Goal: Information Seeking & Learning: Learn about a topic

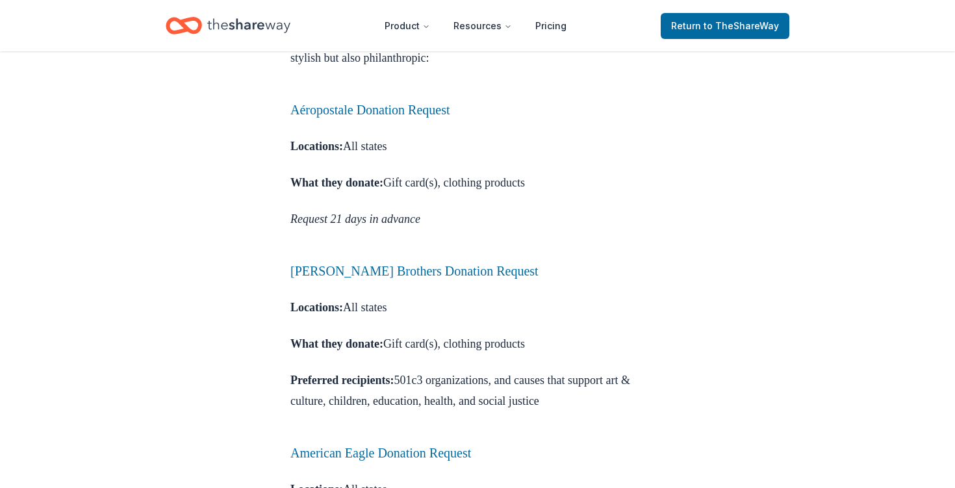
scroll to position [781, 0]
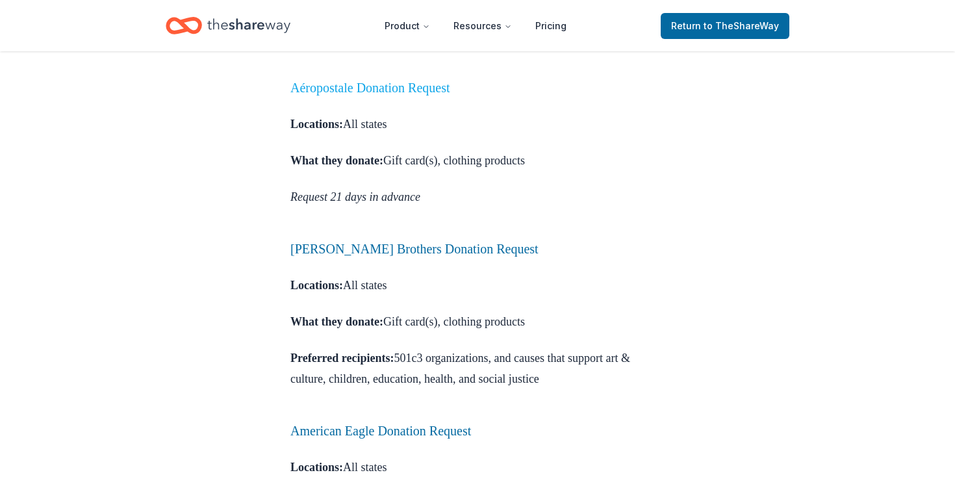
click at [407, 95] on link "Aéropostale Donation Request" at bounding box center [370, 88] width 160 height 14
click at [365, 95] on link "Aéropostale Donation Request" at bounding box center [370, 88] width 160 height 14
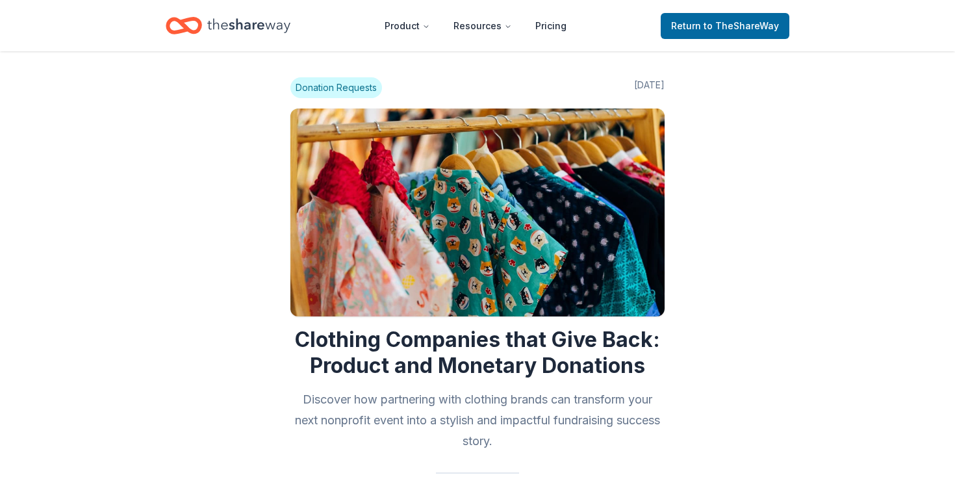
scroll to position [777, 0]
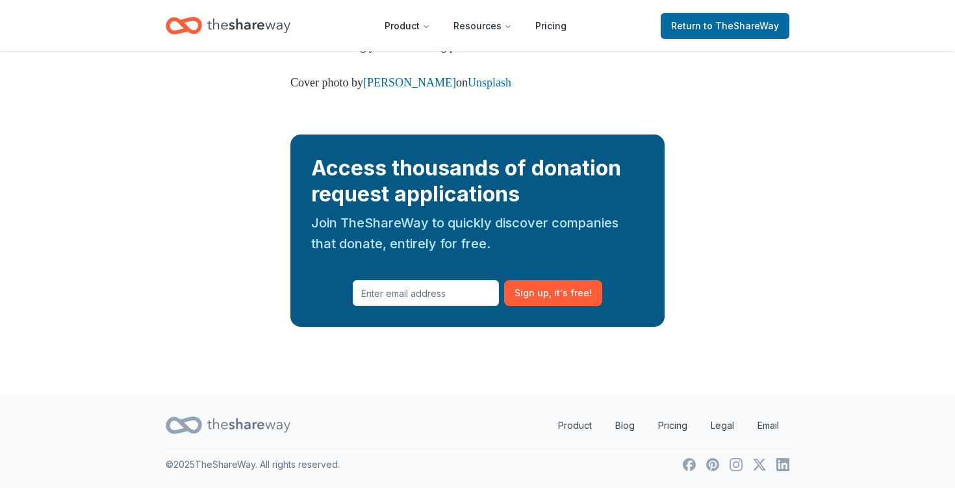
scroll to position [2210, 0]
